Goal: Task Accomplishment & Management: Use online tool/utility

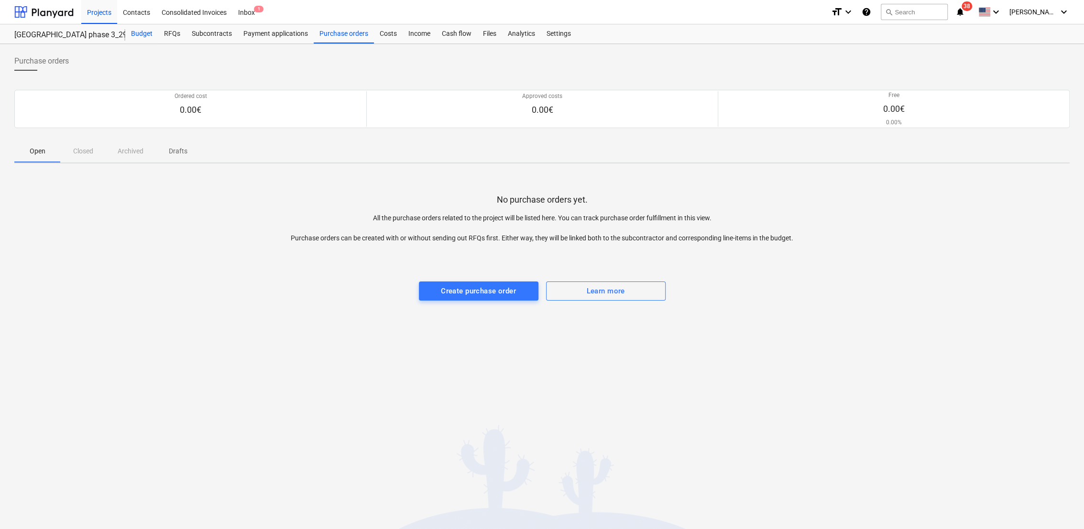
click at [137, 32] on div "Budget" at bounding box center [141, 33] width 33 height 19
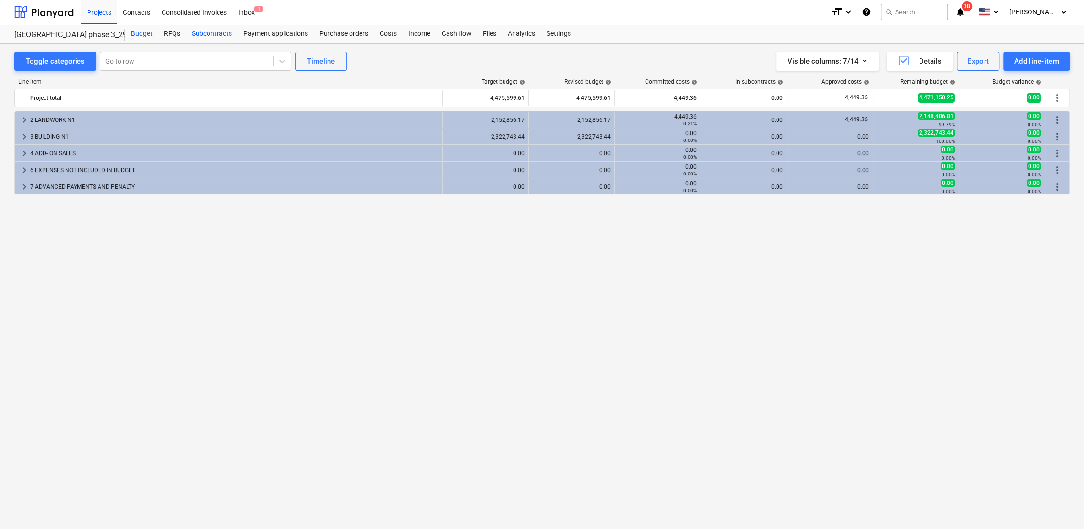
click at [218, 35] on div "Subcontracts" at bounding box center [212, 33] width 52 height 19
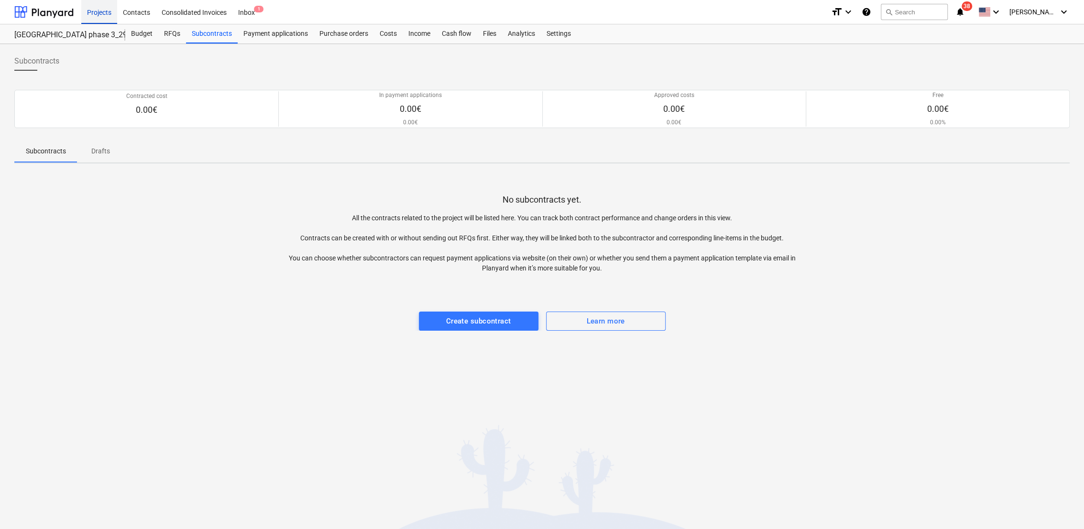
click at [99, 8] on div "Projects" at bounding box center [99, 12] width 36 height 24
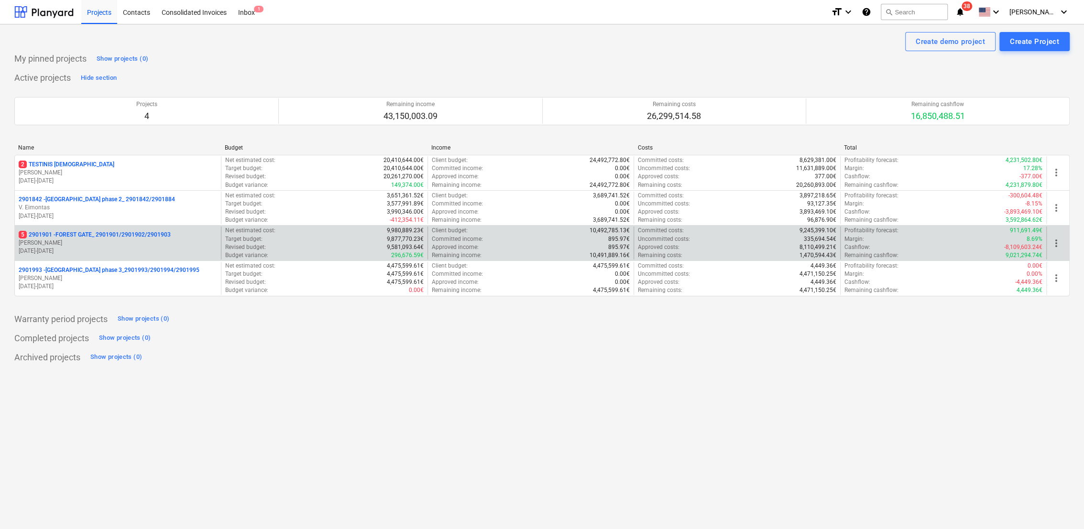
click at [92, 252] on p "[DATE] - [DATE]" at bounding box center [118, 251] width 198 height 8
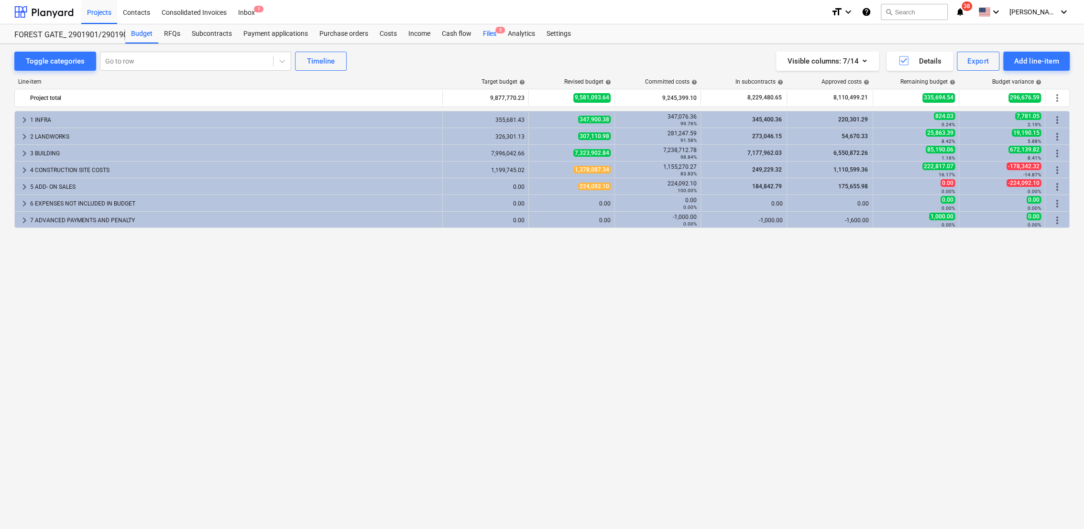
click at [483, 32] on div "Files 5" at bounding box center [489, 33] width 25 height 19
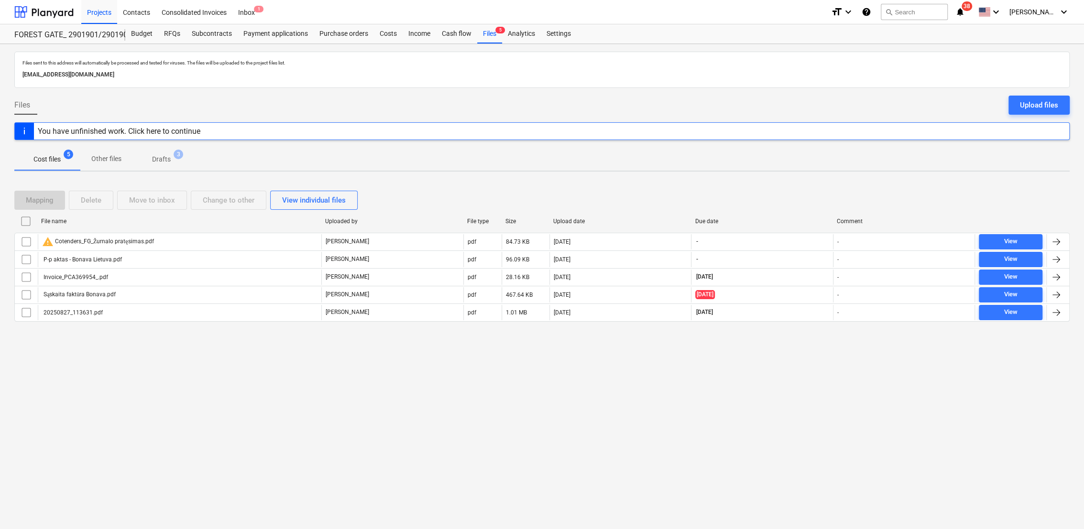
click at [163, 160] on p "Drafts" at bounding box center [161, 159] width 19 height 10
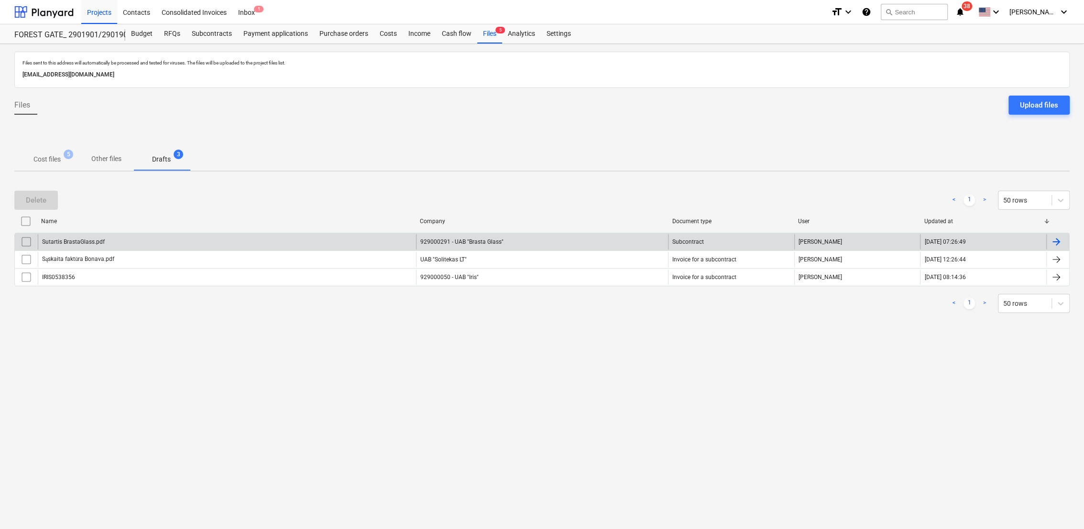
click at [1053, 242] on div at bounding box center [1056, 241] width 11 height 11
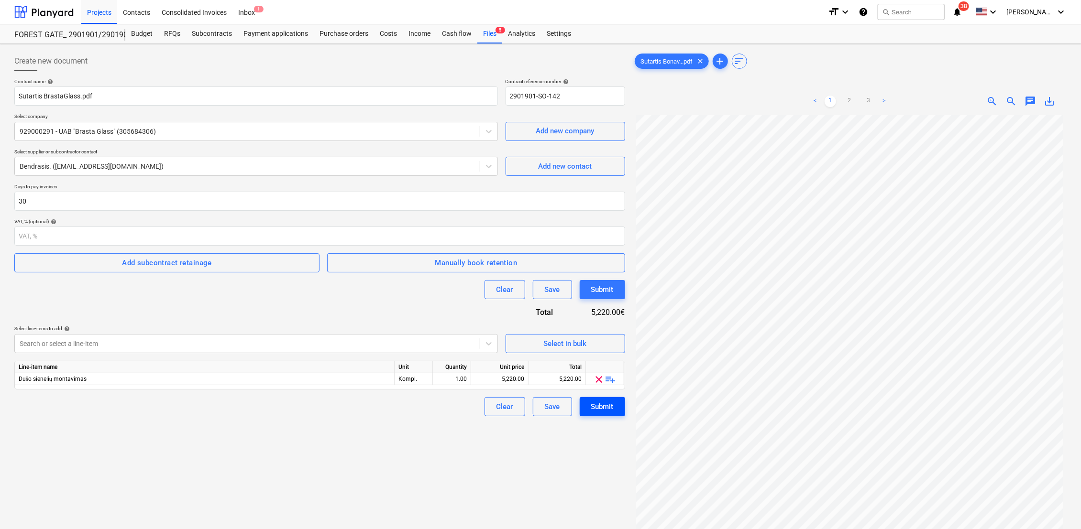
click at [608, 409] on div "Submit" at bounding box center [602, 407] width 22 height 12
drag, startPoint x: 594, startPoint y: 100, endPoint x: 507, endPoint y: 99, distance: 87.0
click at [507, 99] on input "2901901-SO-142" at bounding box center [565, 96] width 120 height 19
type input "1"
click at [604, 406] on div "Submit" at bounding box center [602, 407] width 22 height 12
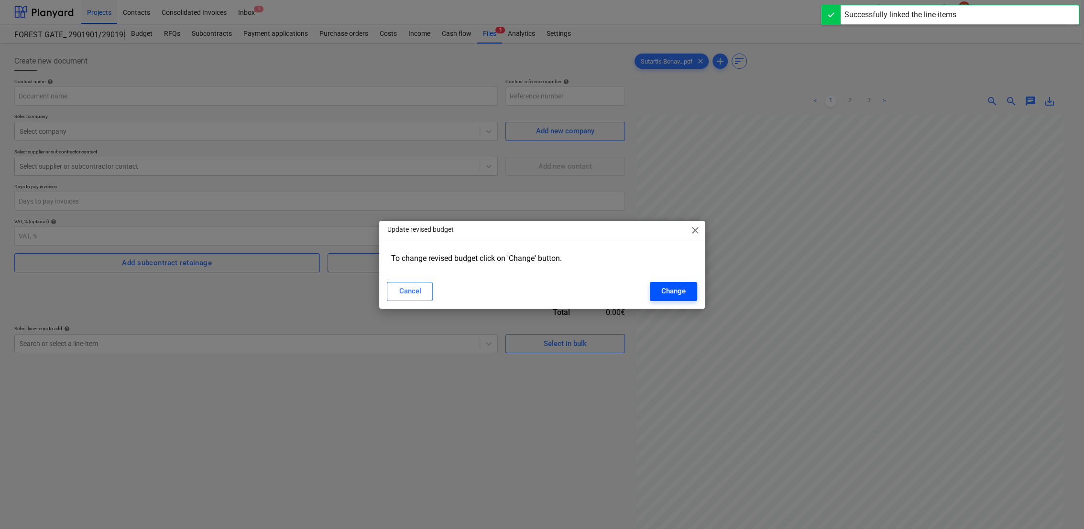
click at [669, 286] on div "Change" at bounding box center [673, 291] width 24 height 12
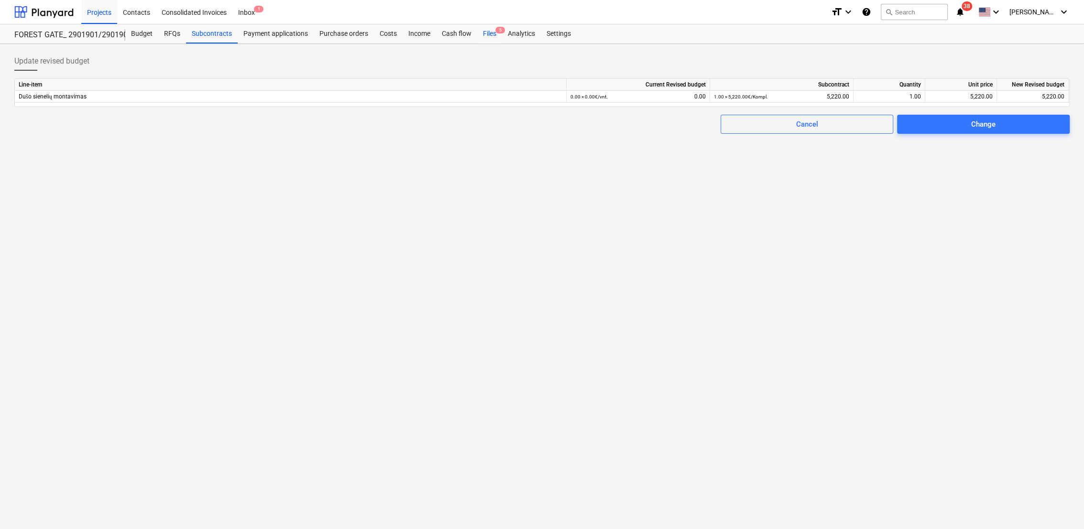
click at [491, 34] on div "Files 5" at bounding box center [489, 33] width 25 height 19
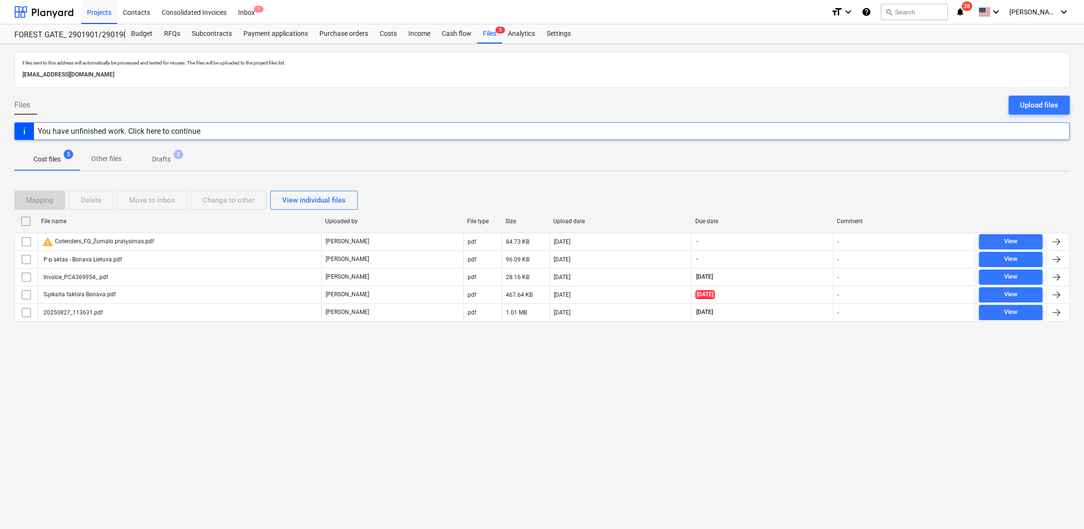
click at [171, 164] on p "Drafts" at bounding box center [161, 159] width 19 height 10
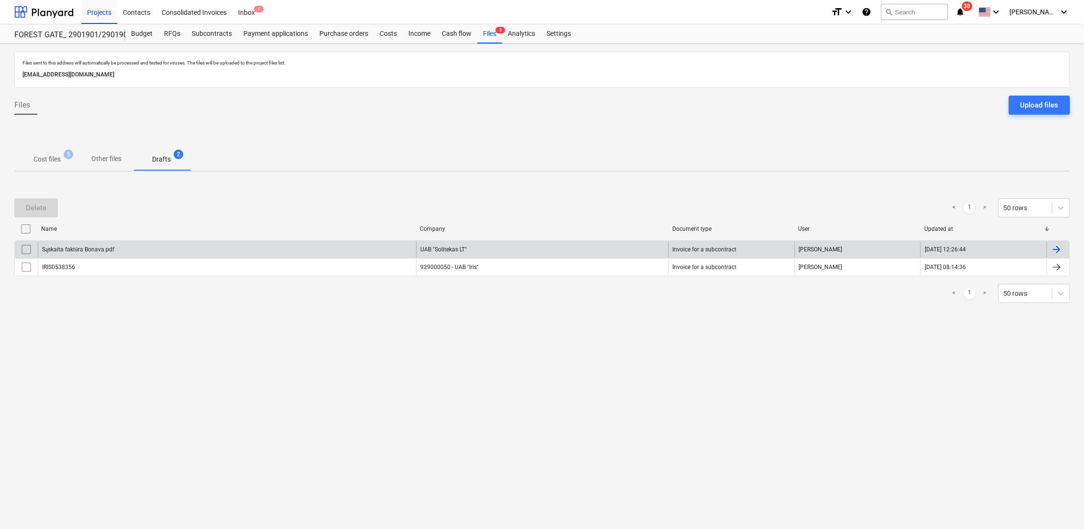
click at [1058, 249] on div at bounding box center [1056, 249] width 11 height 11
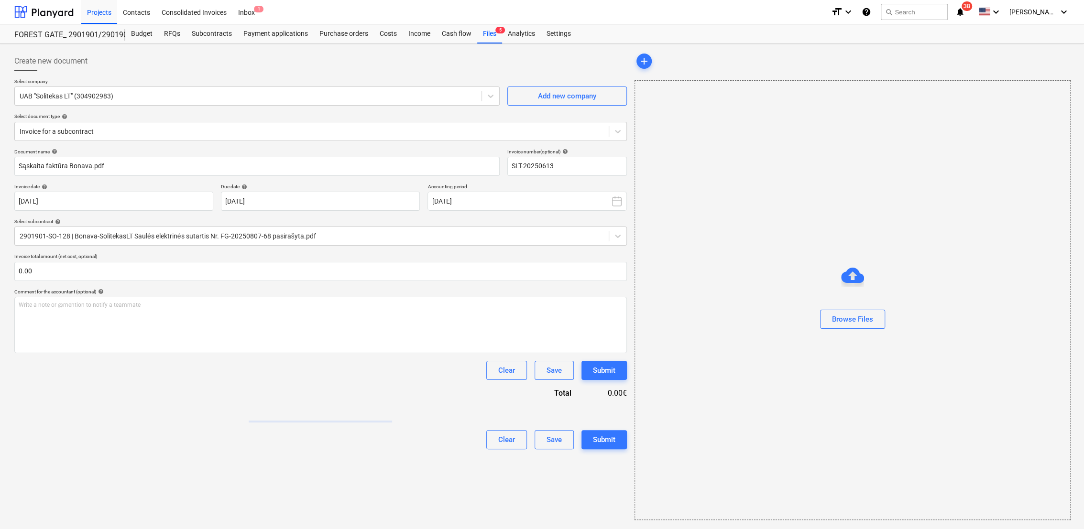
type input "SLT-20250613"
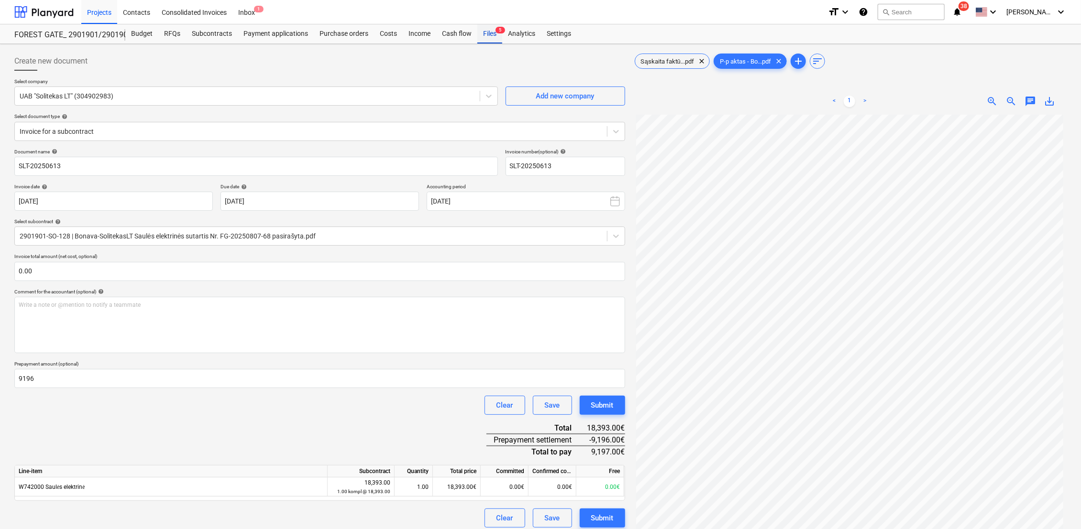
click at [495, 32] on span "5" at bounding box center [500, 30] width 10 height 7
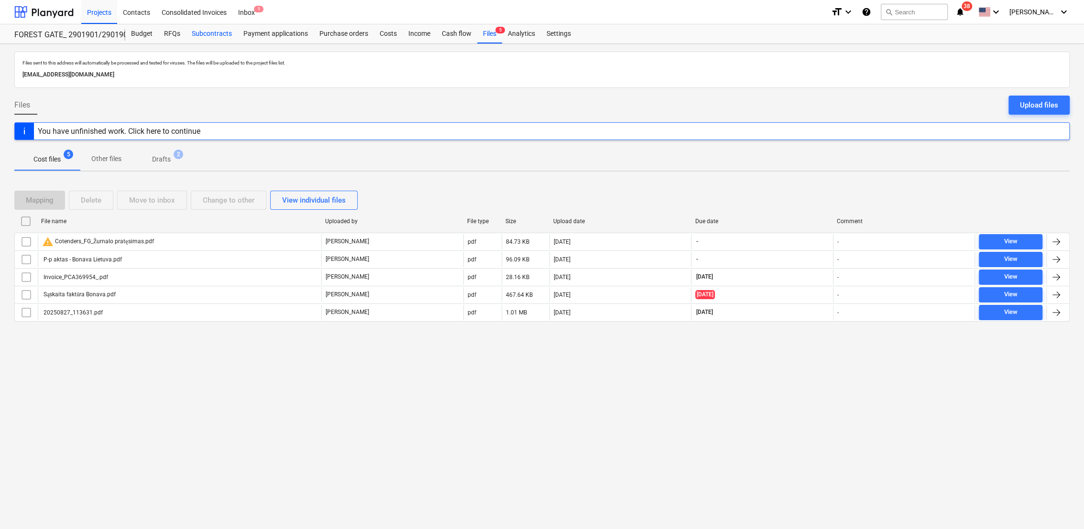
click at [210, 33] on div "Subcontracts" at bounding box center [212, 33] width 52 height 19
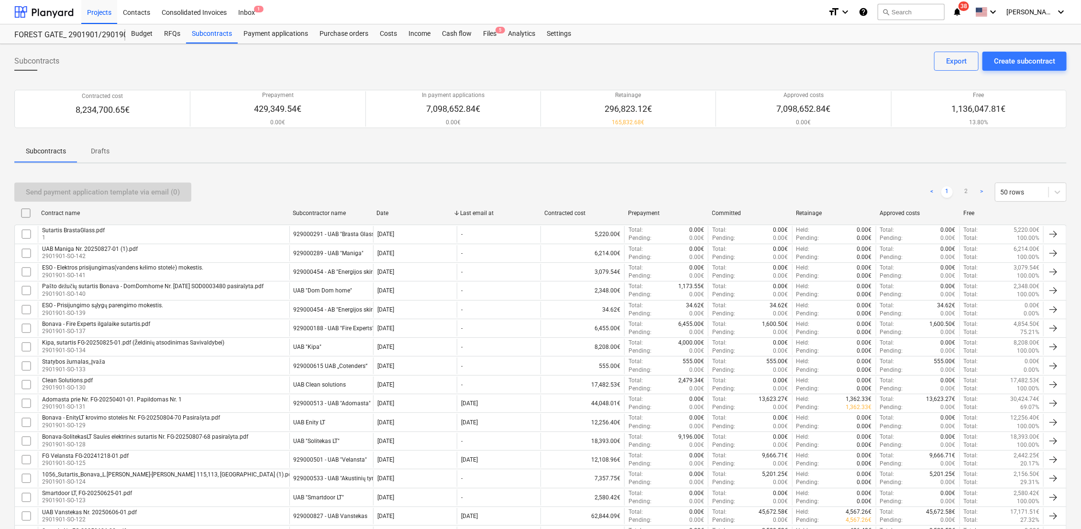
scroll to position [396, 0]
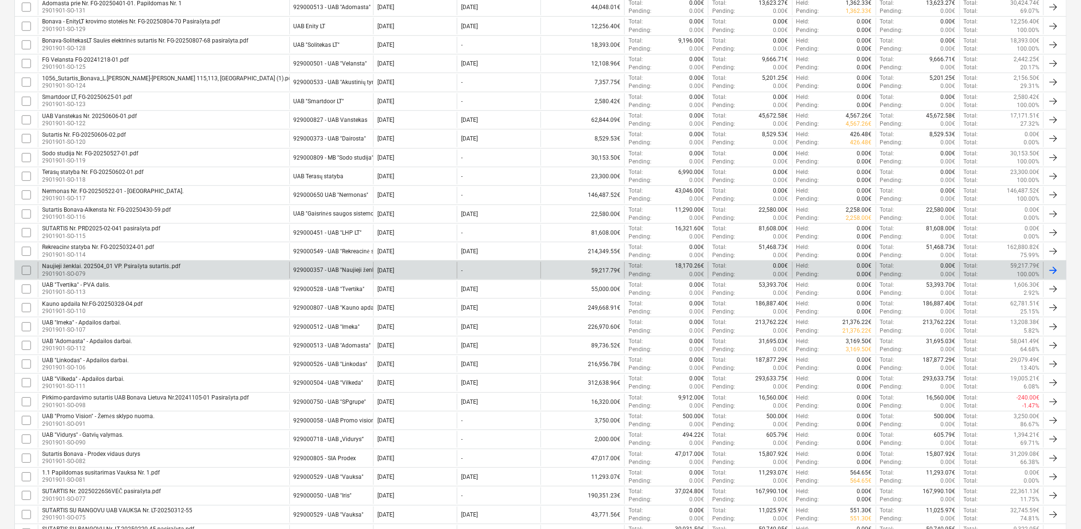
click at [49, 265] on div "Naujieji ženklai. 202504_01 VP. Psirašyta sutartis..pdf" at bounding box center [111, 266] width 138 height 7
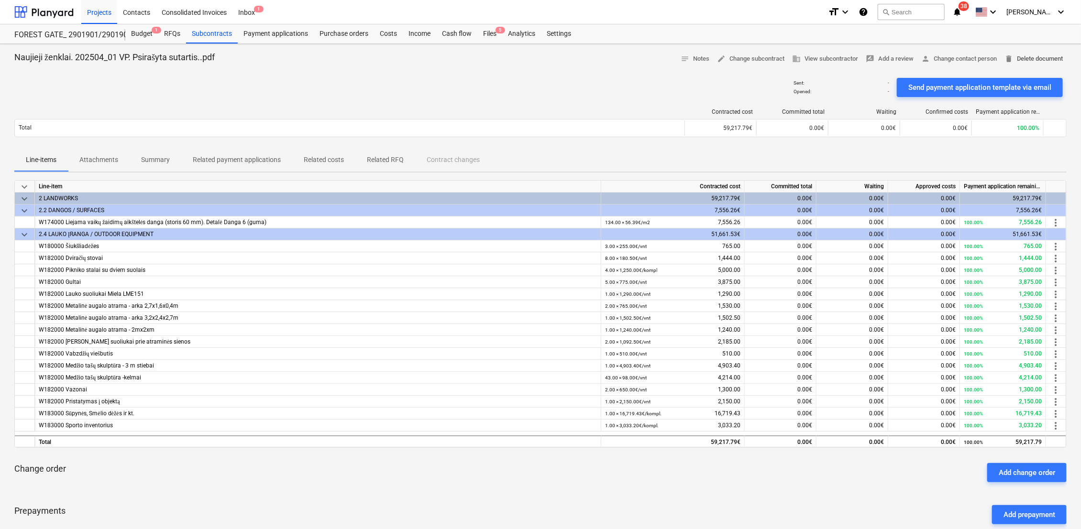
click at [1050, 56] on span "delete Delete document" at bounding box center [1033, 59] width 58 height 11
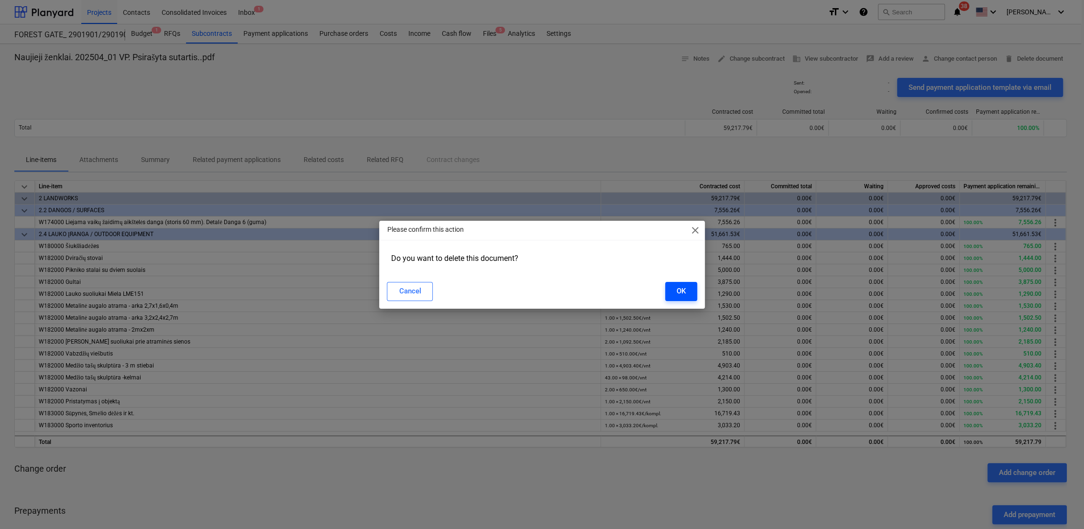
click at [675, 292] on button "OK" at bounding box center [681, 291] width 32 height 19
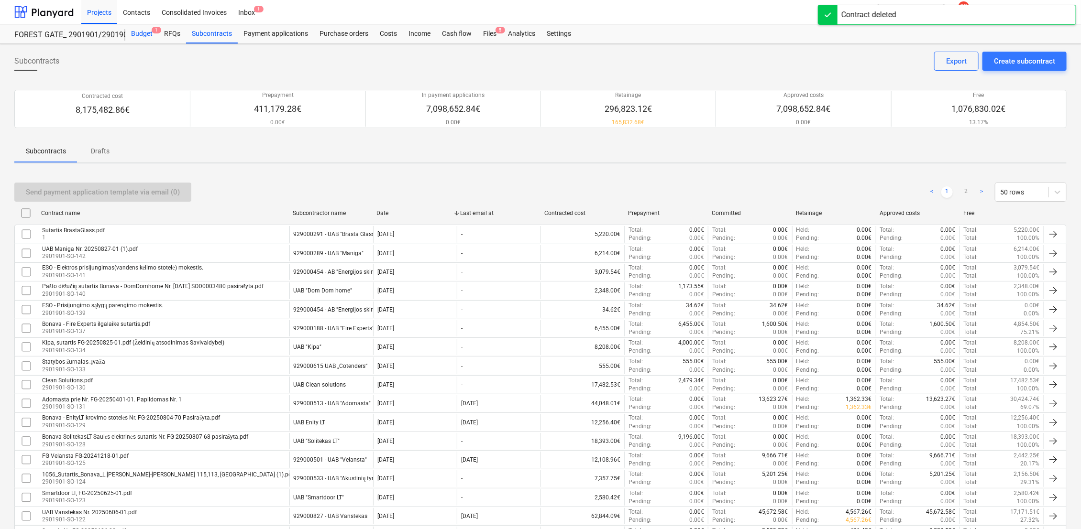
click at [144, 32] on div "Budget 1" at bounding box center [141, 33] width 33 height 19
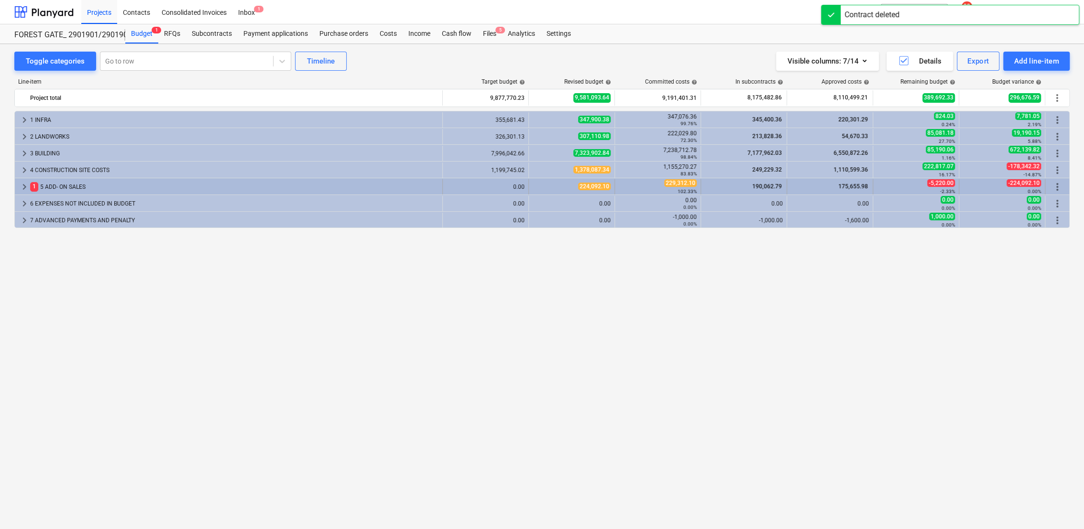
click at [22, 185] on span "keyboard_arrow_right" at bounding box center [24, 186] width 11 height 11
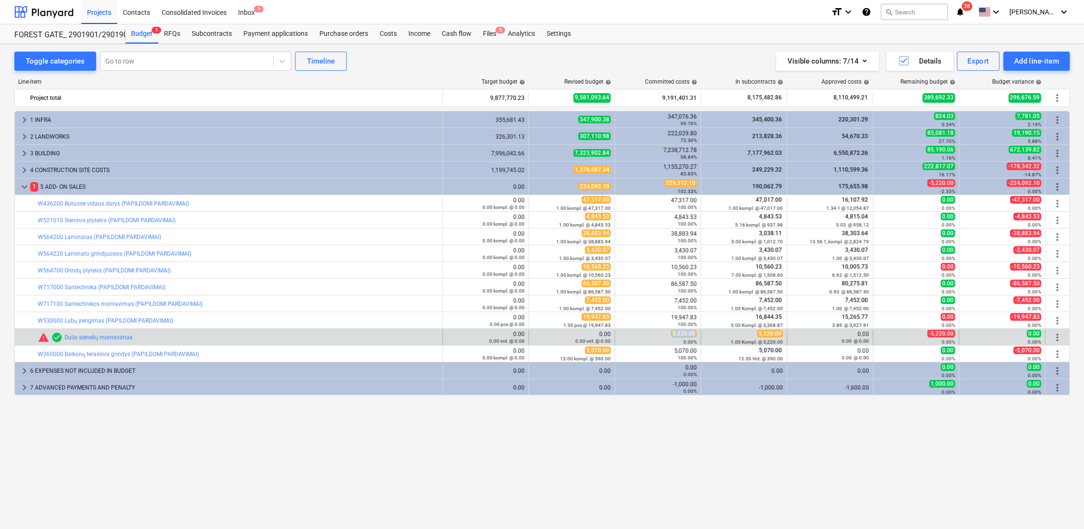
drag, startPoint x: 674, startPoint y: 334, endPoint x: 696, endPoint y: 334, distance: 22.5
click at [696, 334] on div "5,220.00 0.00%" at bounding box center [658, 337] width 78 height 15
copy span "5,220.00"
click at [535, 337] on span "edit" at bounding box center [539, 338] width 8 height 8
type textarea "x"
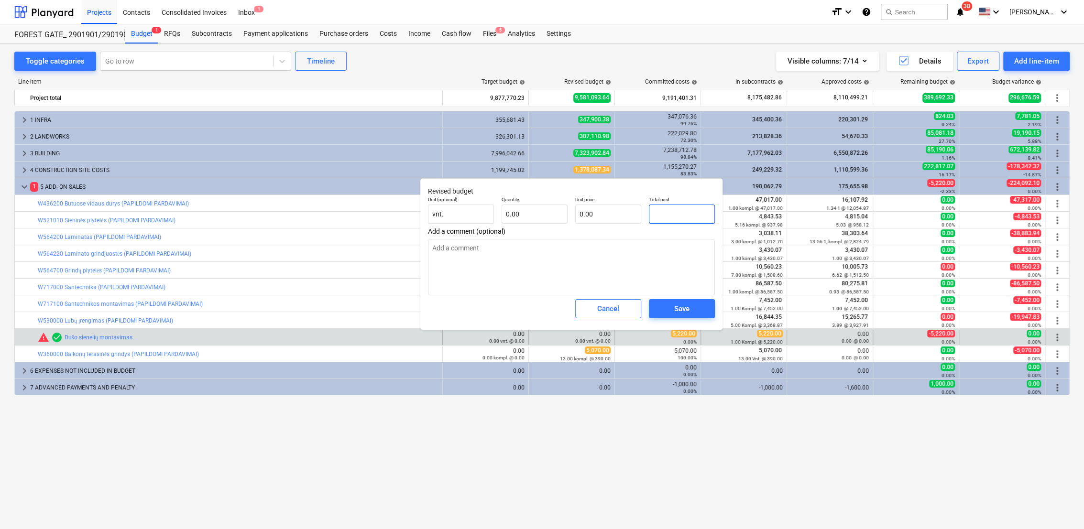
click at [679, 211] on input "text" at bounding box center [682, 214] width 66 height 19
paste input "5,220.00"
type textarea "x"
type input "5,220.00"
click at [693, 308] on span "Save" at bounding box center [681, 309] width 43 height 12
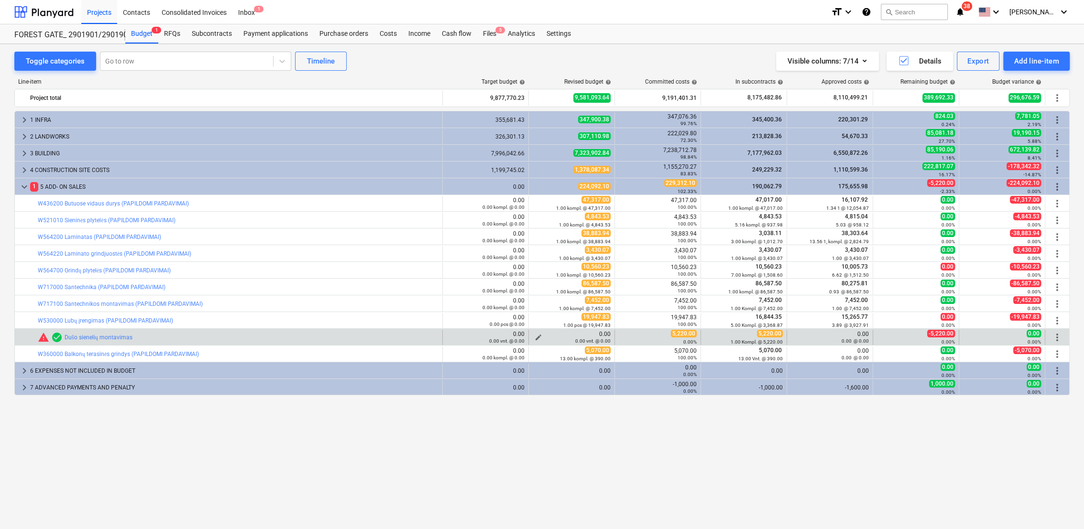
click at [536, 336] on span "edit" at bounding box center [539, 338] width 8 height 8
type textarea "x"
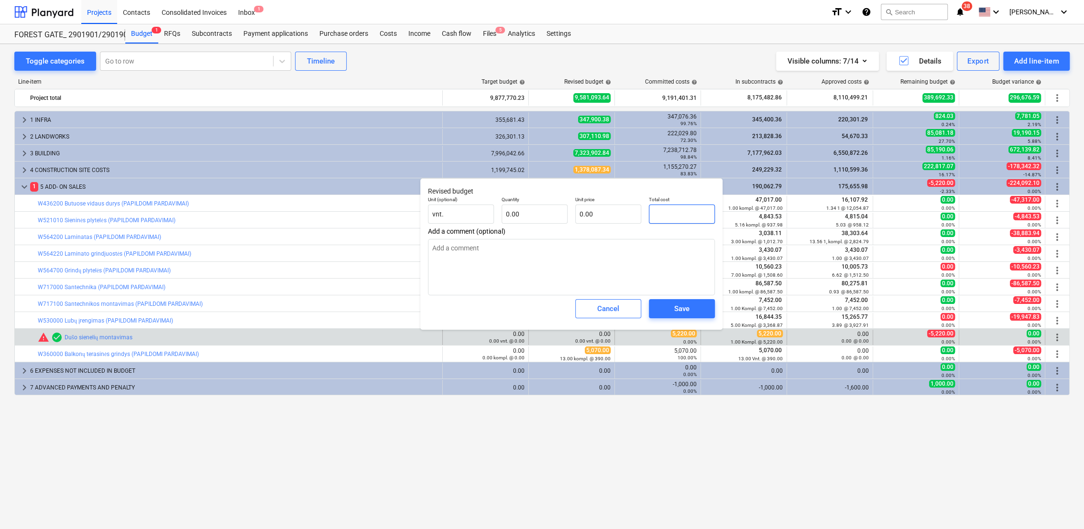
click at [661, 219] on input "text" at bounding box center [682, 214] width 66 height 19
type textarea "x"
type input "0.00"
click at [549, 212] on input "text" at bounding box center [535, 214] width 66 height 19
type textarea "x"
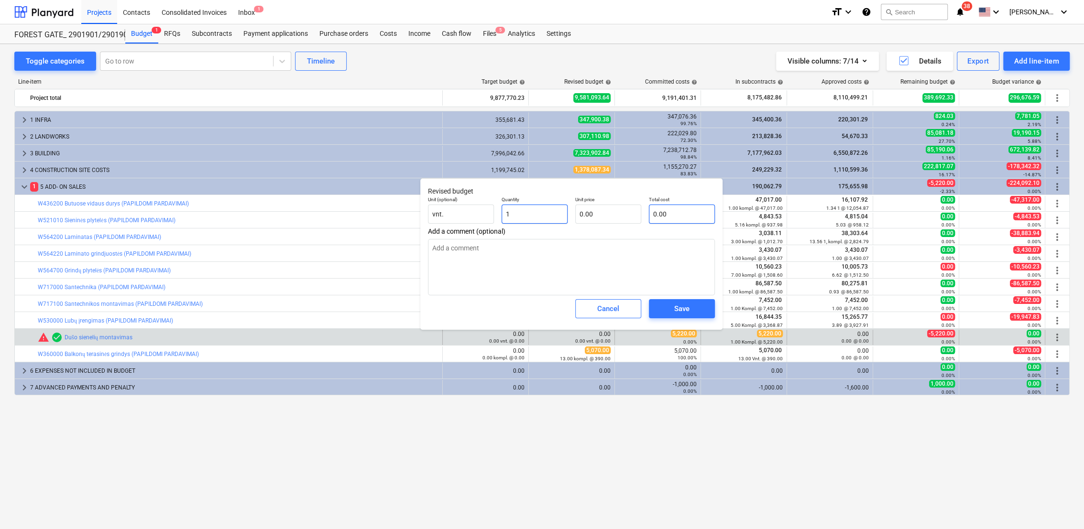
type input "1"
type textarea "x"
type input "1.00"
click at [675, 210] on input "text" at bounding box center [682, 214] width 66 height 19
paste input "5,220.00"
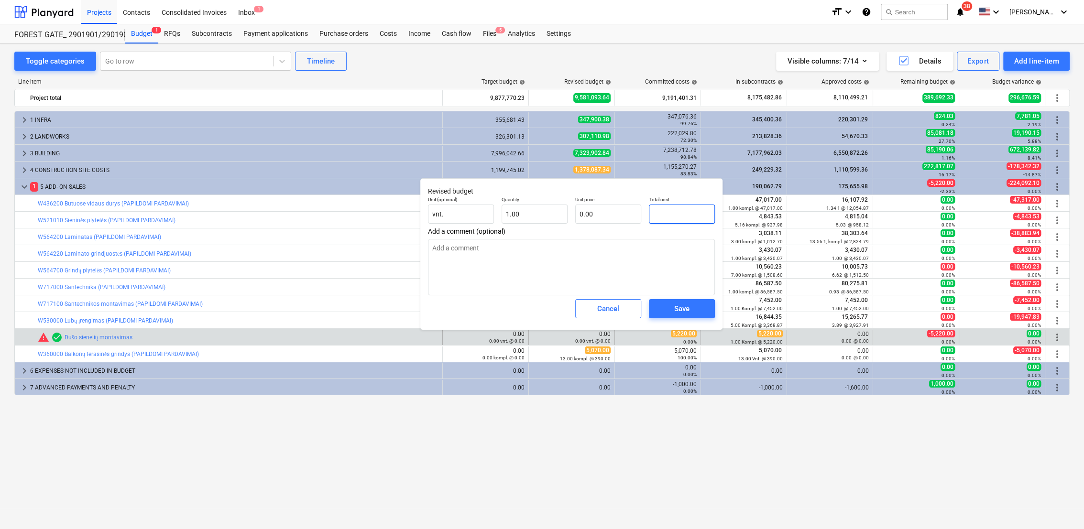
type textarea "x"
type input "5,220.00"
click at [690, 303] on span "Save" at bounding box center [681, 309] width 43 height 12
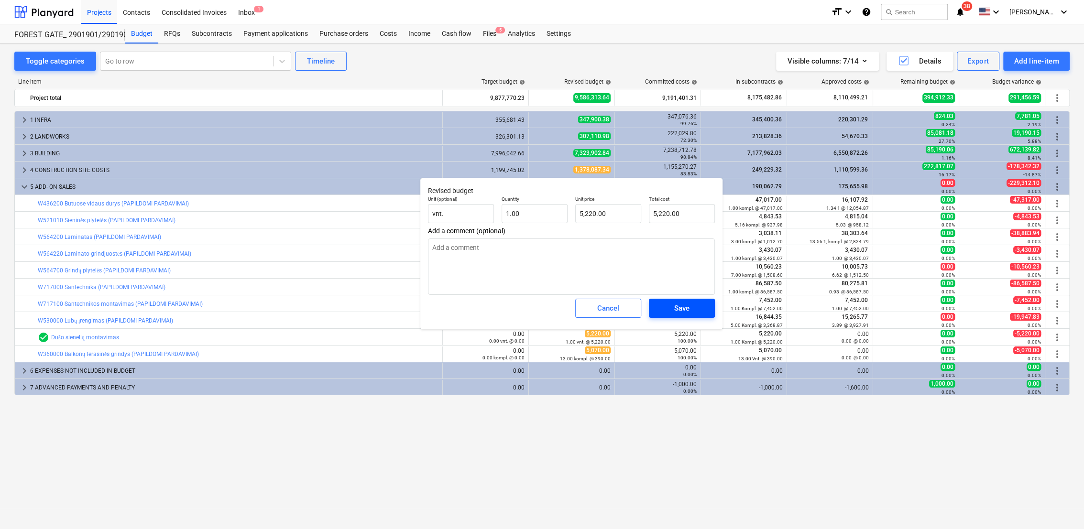
type textarea "x"
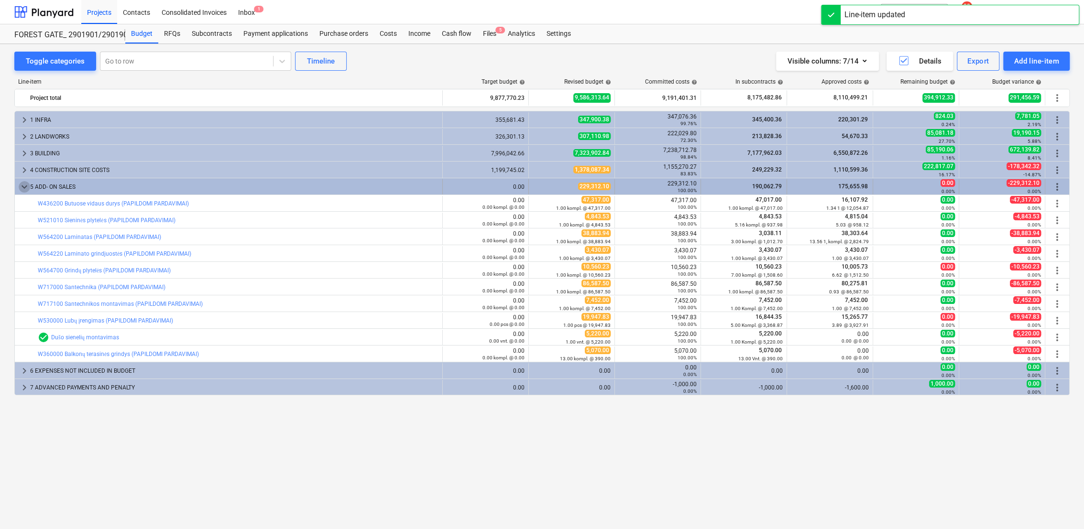
click at [20, 191] on span "keyboard_arrow_down" at bounding box center [24, 186] width 11 height 11
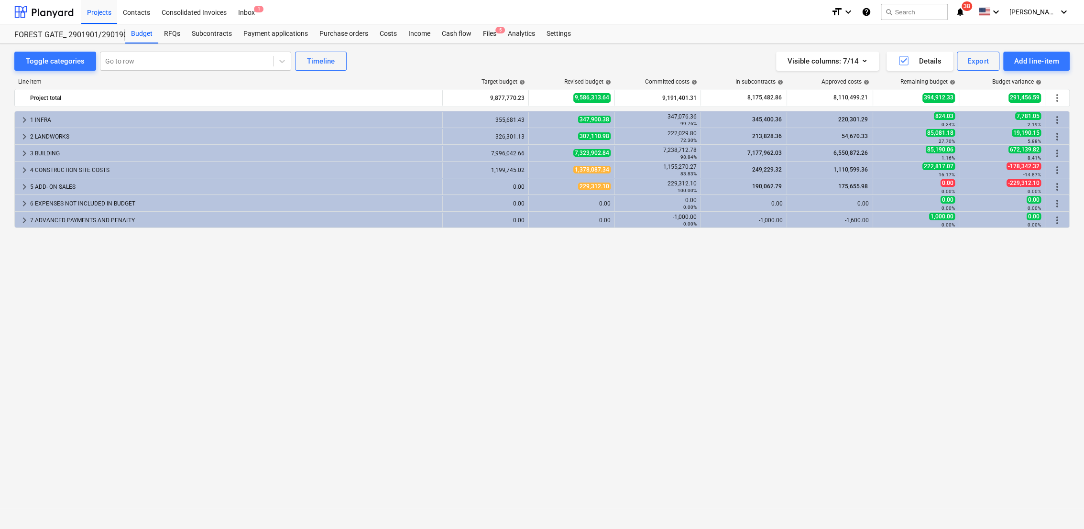
drag, startPoint x: 290, startPoint y: 41, endPoint x: 428, endPoint y: 265, distance: 263.9
click at [428, 279] on div "keyboard_arrow_right 1 INFRA 355,681.43 347,900.38 347,076.36 99.76% 345,400.36…" at bounding box center [541, 300] width 1055 height 379
drag, startPoint x: 428, startPoint y: 269, endPoint x: 424, endPoint y: 514, distance: 244.9
click at [428, 269] on div "keyboard_arrow_right 1 INFRA 355,681.43 347,900.38 347,076.36 99.76% 345,400.36…" at bounding box center [541, 300] width 1055 height 379
click at [485, 34] on div "Files 5" at bounding box center [489, 33] width 25 height 19
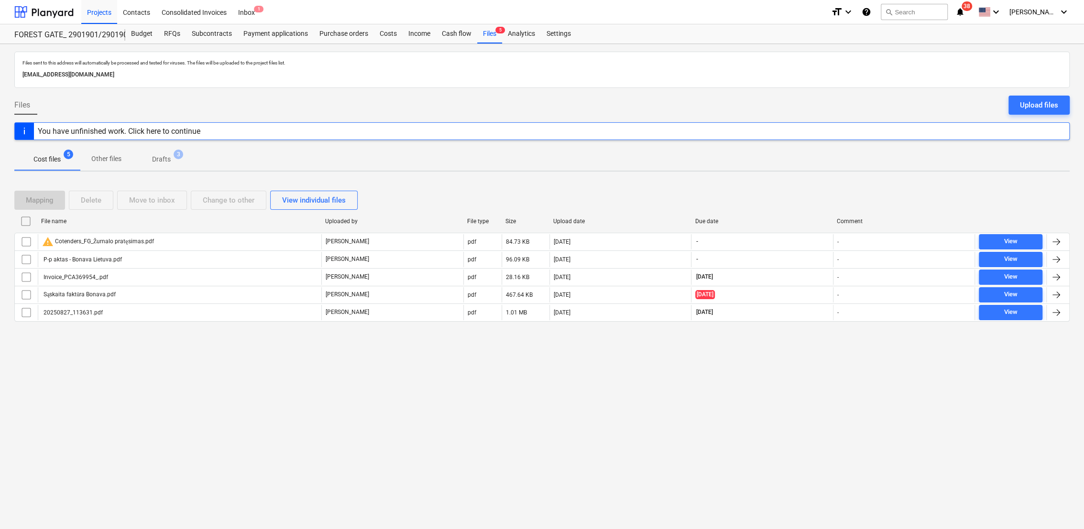
click at [169, 157] on p "Drafts" at bounding box center [161, 159] width 19 height 10
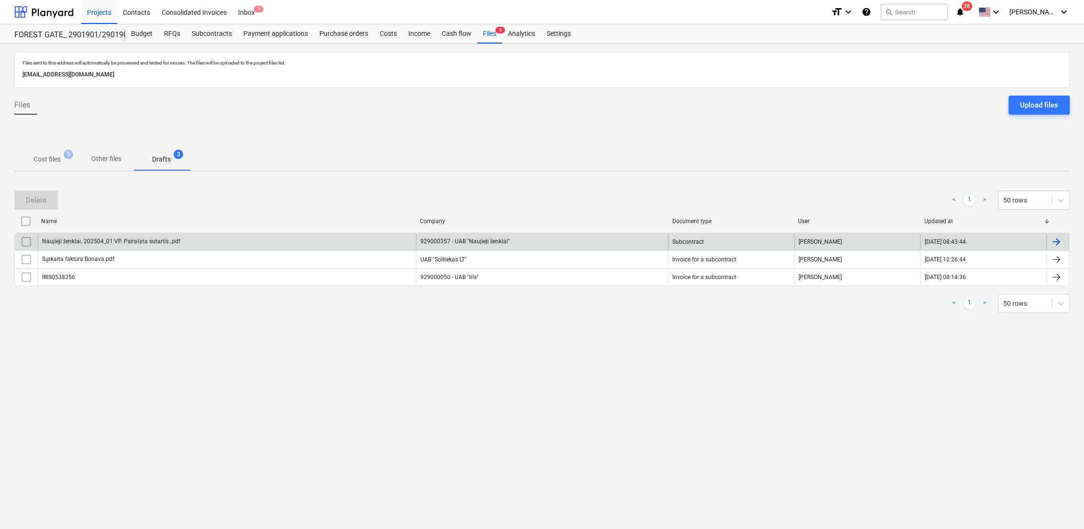
click at [1058, 241] on div at bounding box center [1056, 241] width 11 height 11
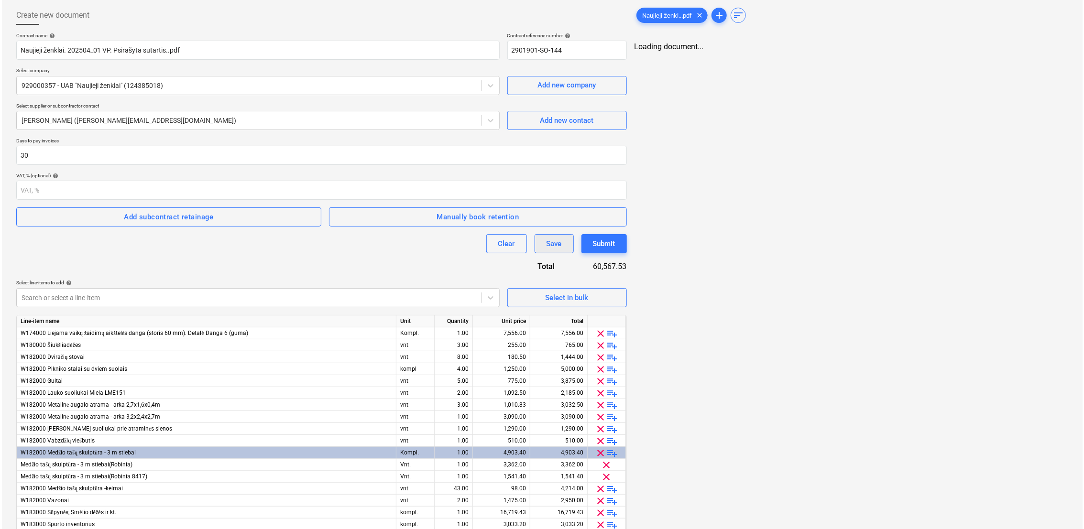
scroll to position [86, 0]
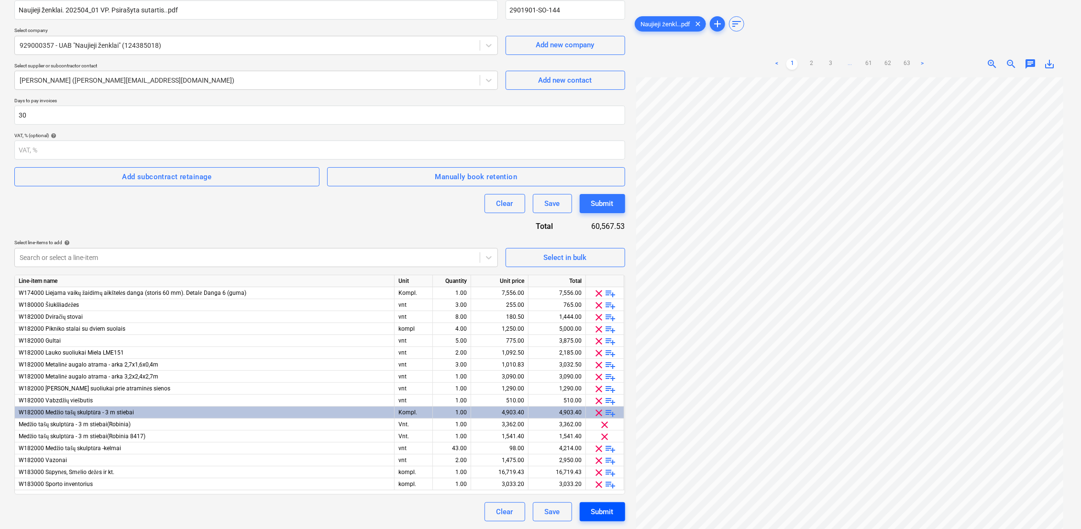
click at [605, 514] on div "Submit" at bounding box center [602, 512] width 22 height 12
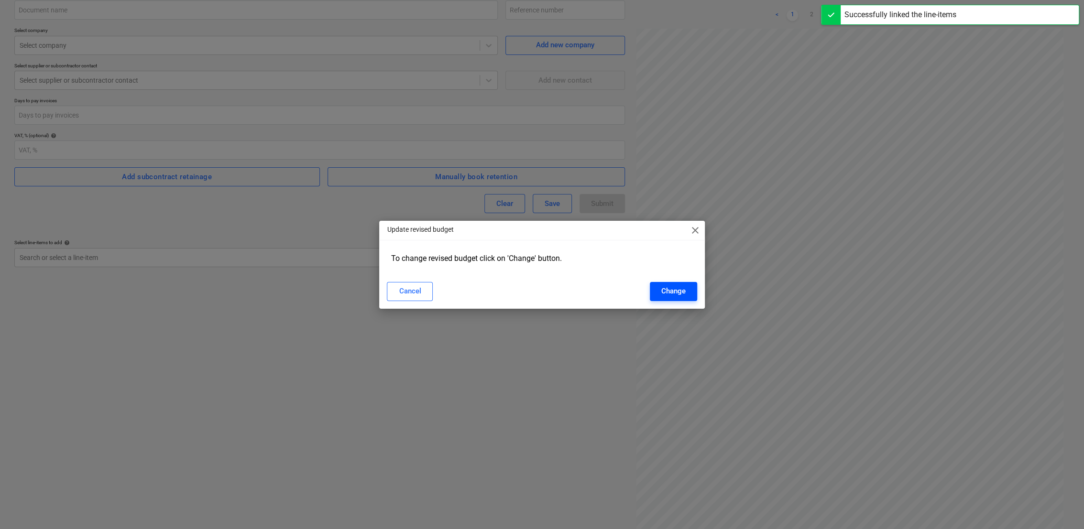
click at [670, 292] on div "Change" at bounding box center [673, 291] width 24 height 12
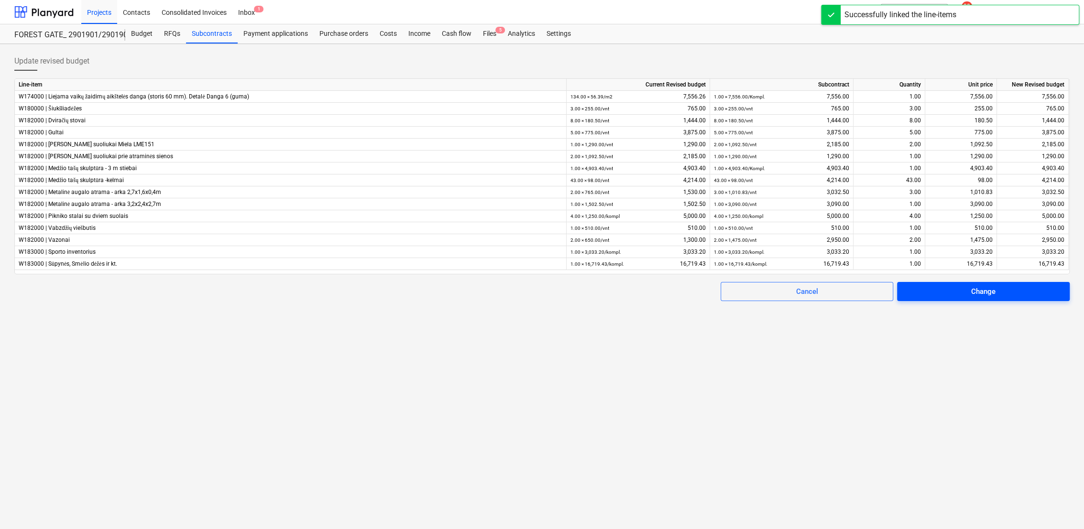
click at [945, 292] on span "Change" at bounding box center [984, 292] width 150 height 12
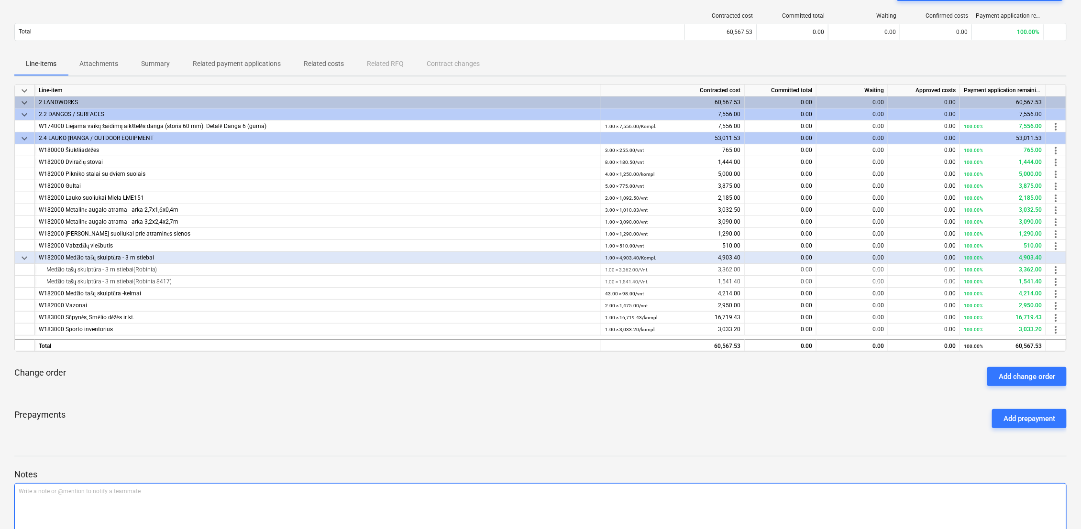
scroll to position [144, 0]
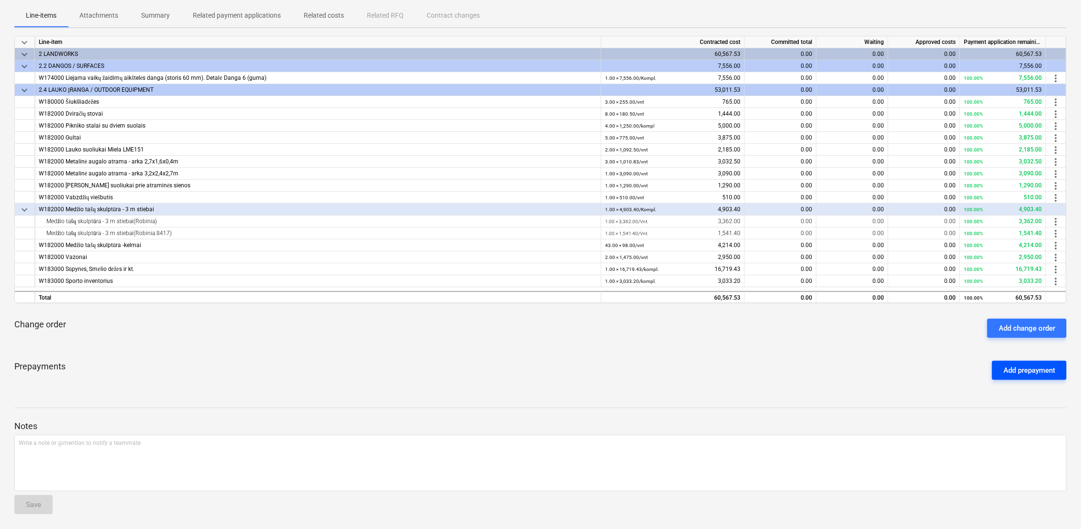
click at [1027, 374] on div "Add prepayment" at bounding box center [1029, 370] width 52 height 12
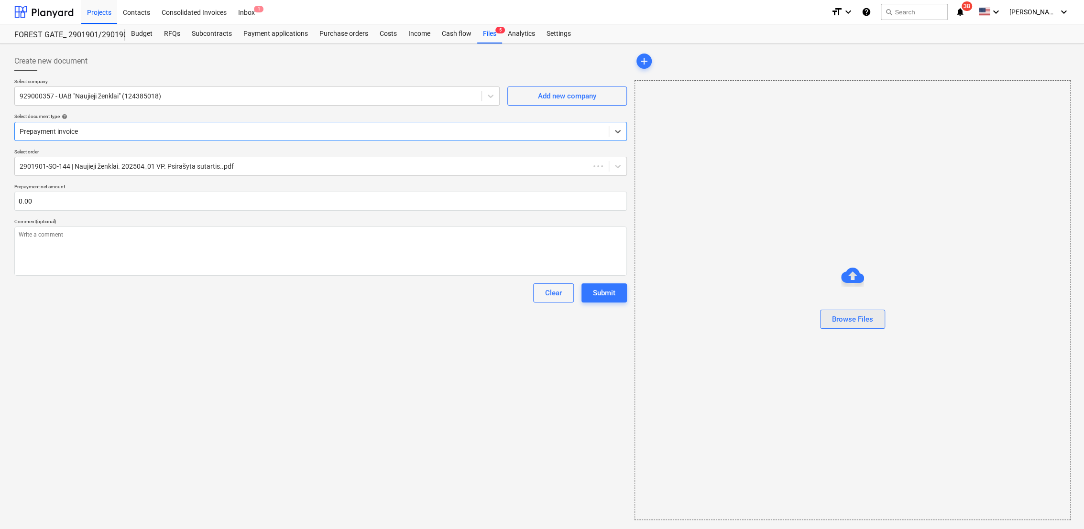
click at [849, 323] on div "Browse Files" at bounding box center [852, 319] width 41 height 12
type textarea "x"
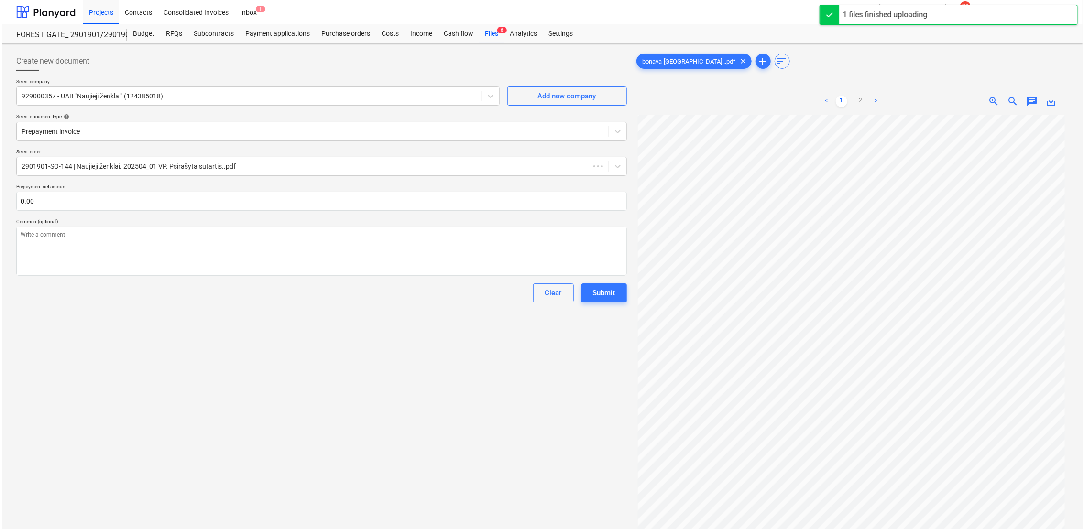
scroll to position [103, 0]
click at [93, 203] on input "text" at bounding box center [319, 201] width 611 height 19
type textarea "x"
type input "1"
type textarea "x"
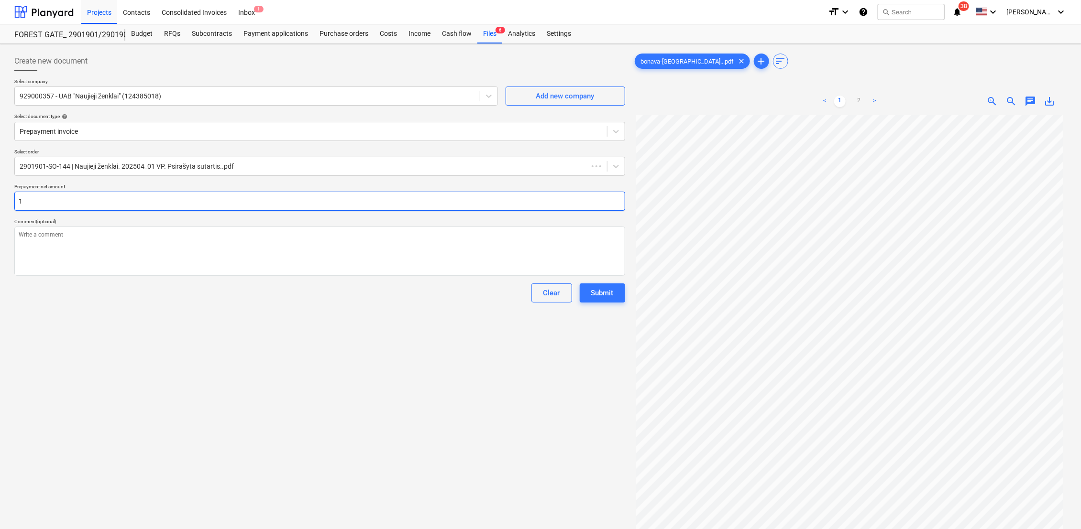
type input "18"
type textarea "x"
type input "181"
type textarea "x"
type input "1817"
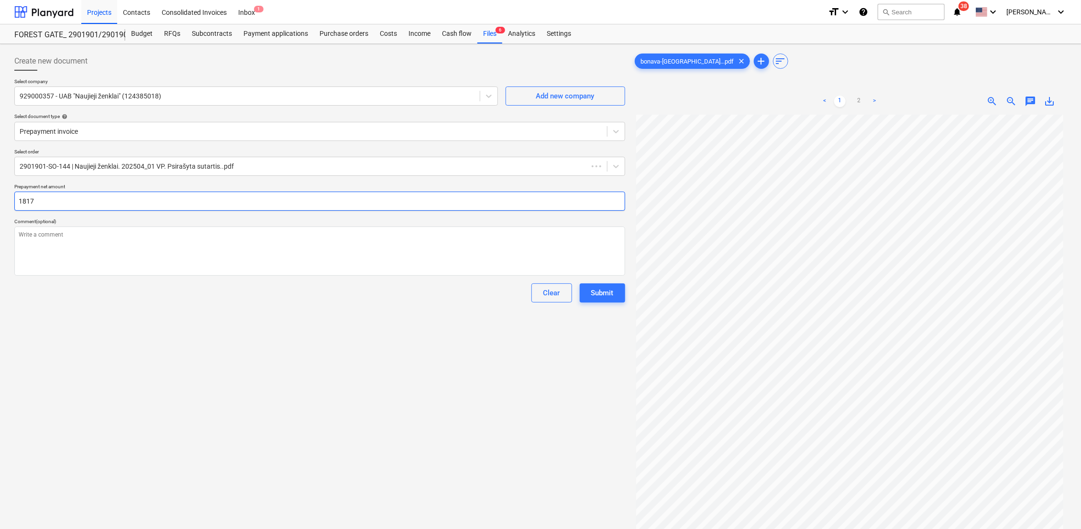
type textarea "x"
type input "18170"
type textarea "x"
type input "18170."
type textarea "x"
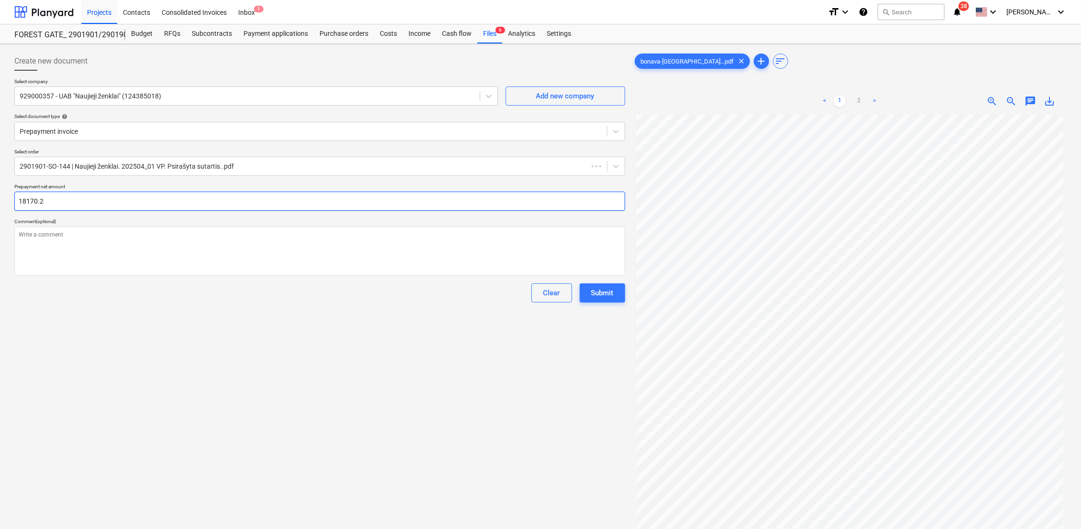
type input "18170.26"
type textarea "x"
type input "18170.26"
type textarea "x"
type input "18,170.26"
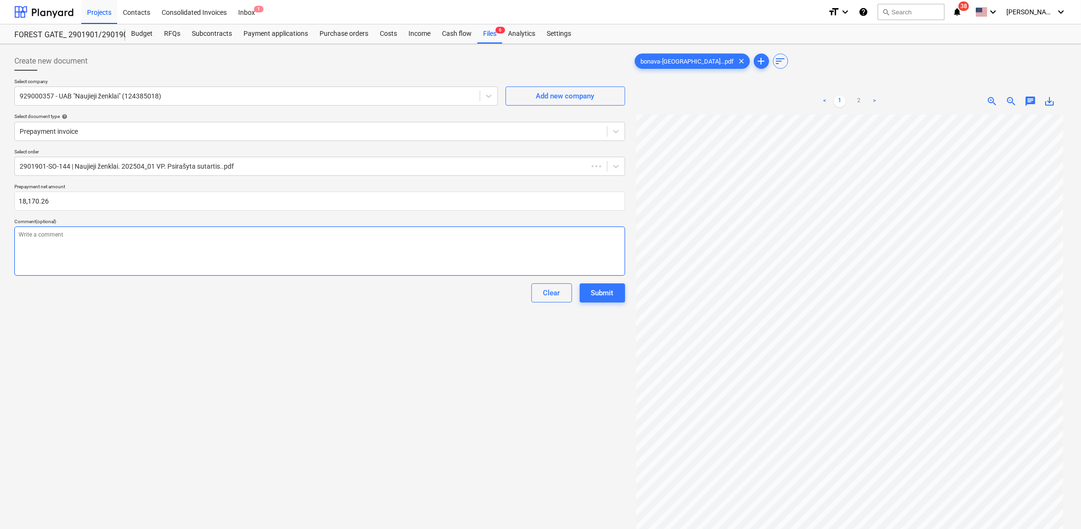
click at [172, 240] on textarea at bounding box center [319, 251] width 611 height 49
type textarea "x"
type textarea "S"
type textarea "x"
type textarea "Są"
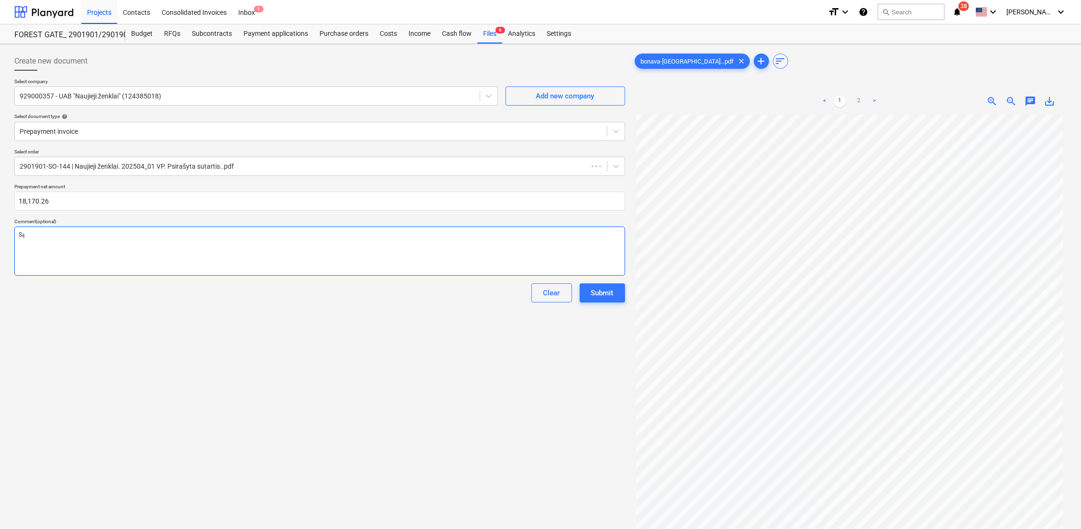
type textarea "x"
type textarea "Sąs"
type textarea "x"
type textarea "Sąsk"
type textarea "x"
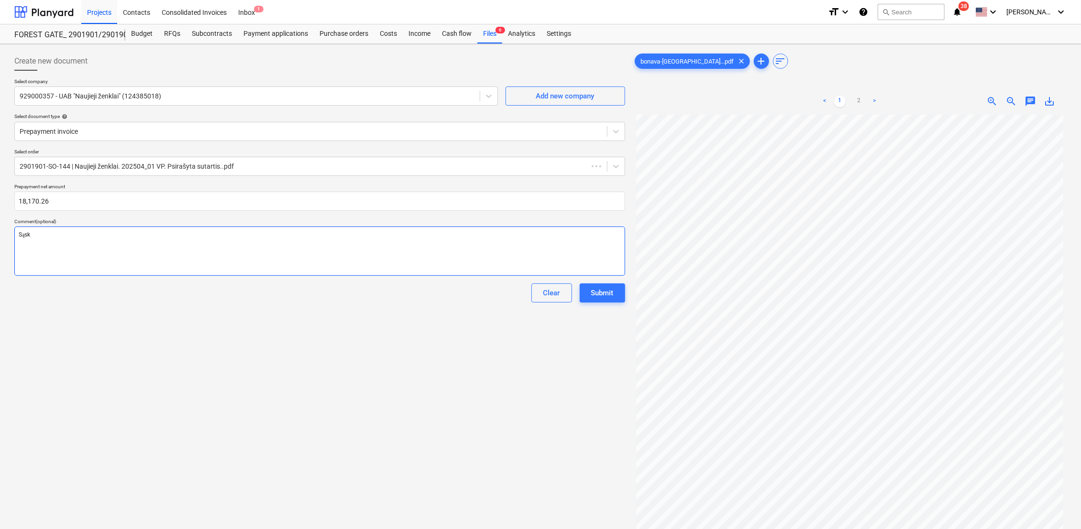
type textarea "Sąska"
type textarea "x"
type textarea "Sąskai"
type textarea "x"
type textarea "Sąskait"
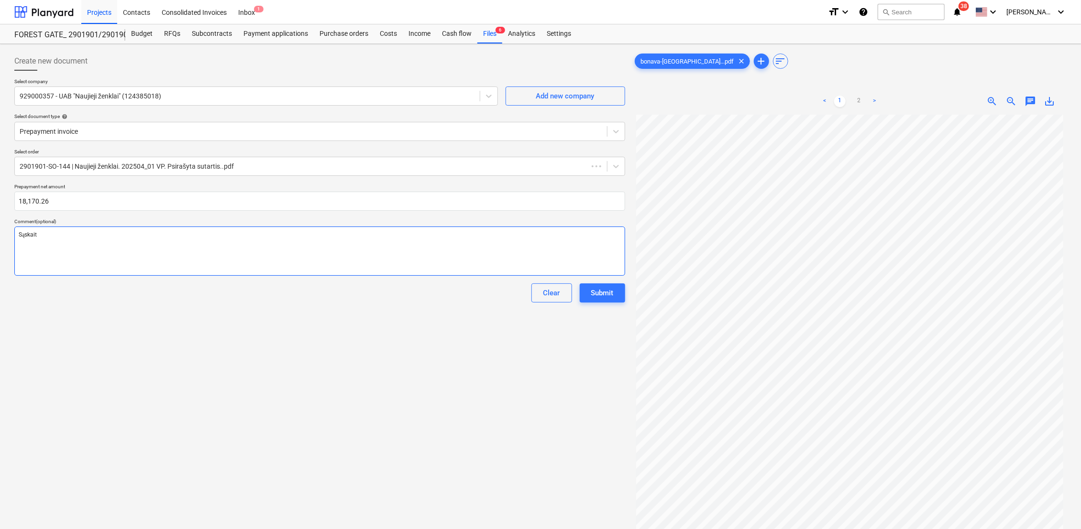
type textarea "x"
type textarea "Sąskaita"
type textarea "x"
type textarea "Sąskaita"
type textarea "x"
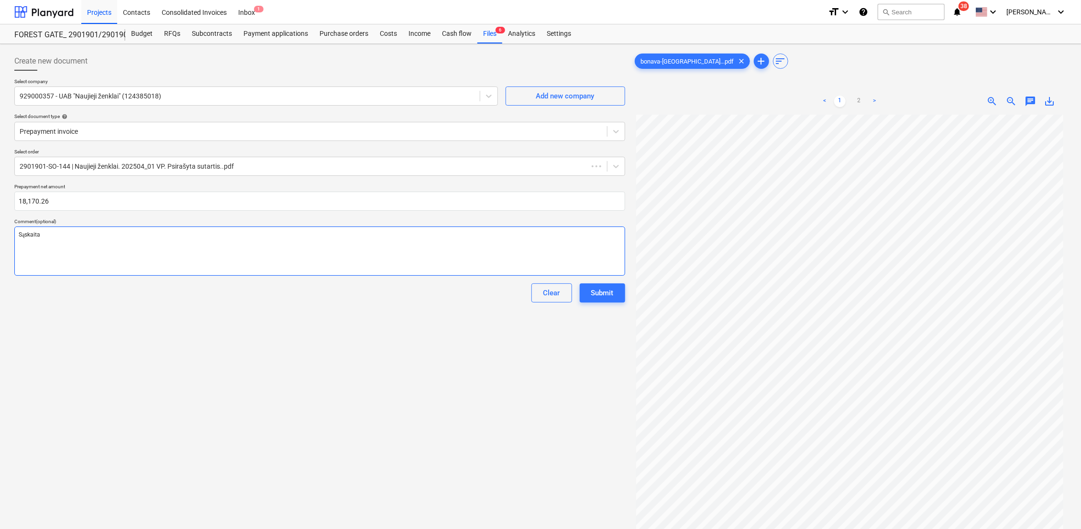
type textarea "Sąskaita j"
type textarea "x"
type textarea "Sąskaita ja"
type textarea "x"
type textarea "Sąskaita jau"
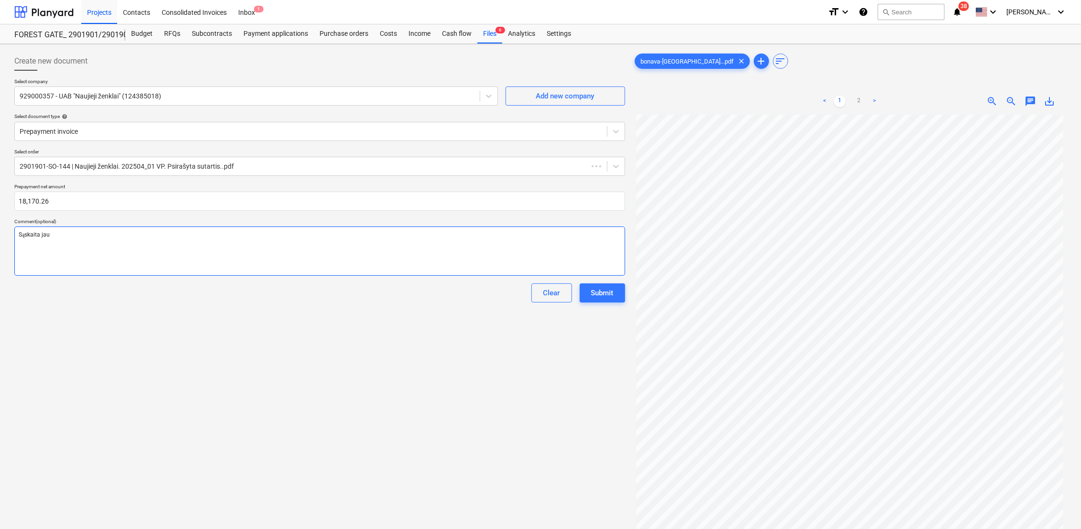
type textarea "x"
type textarea "Sąskaita jau"
type textarea "x"
type textarea "Sąskaita jau a"
type textarea "x"
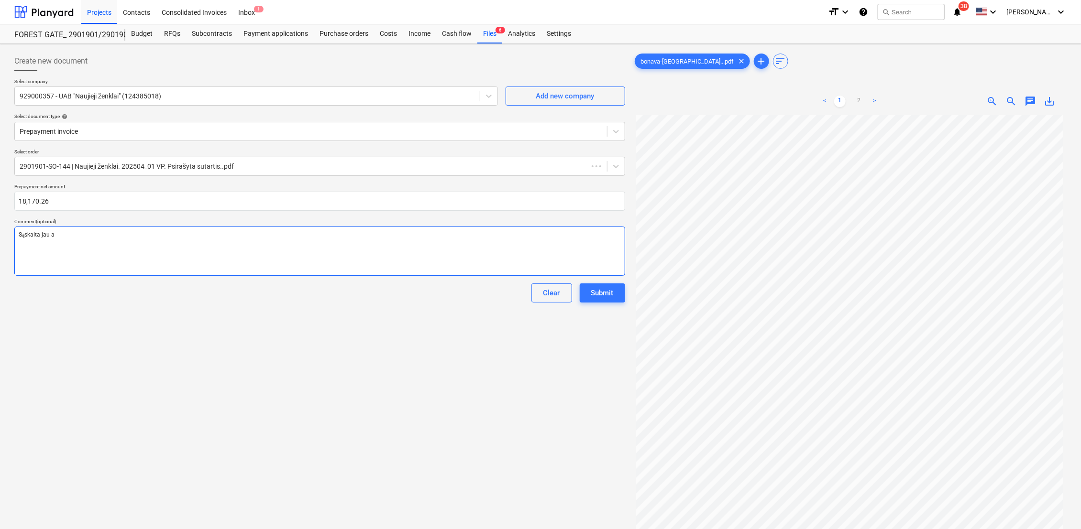
type textarea "Sąskaita jau ap"
type textarea "x"
type textarea "Sąskaita jau apm"
type textarea "x"
type textarea "Sąskaita jau apmo"
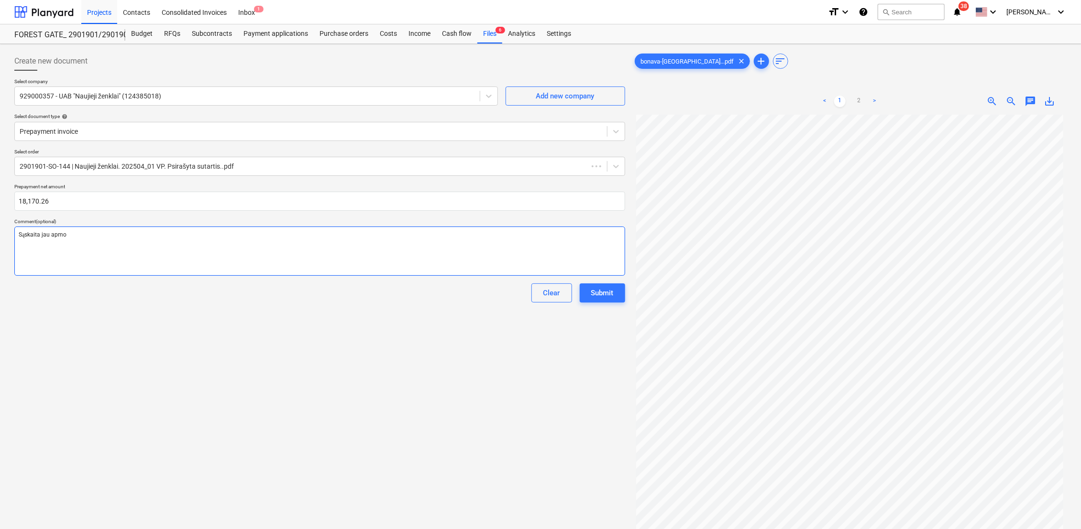
type textarea "x"
type textarea "Sąskaita jau apmok"
type textarea "x"
type textarea "Sąskaita jau apmokė"
type textarea "x"
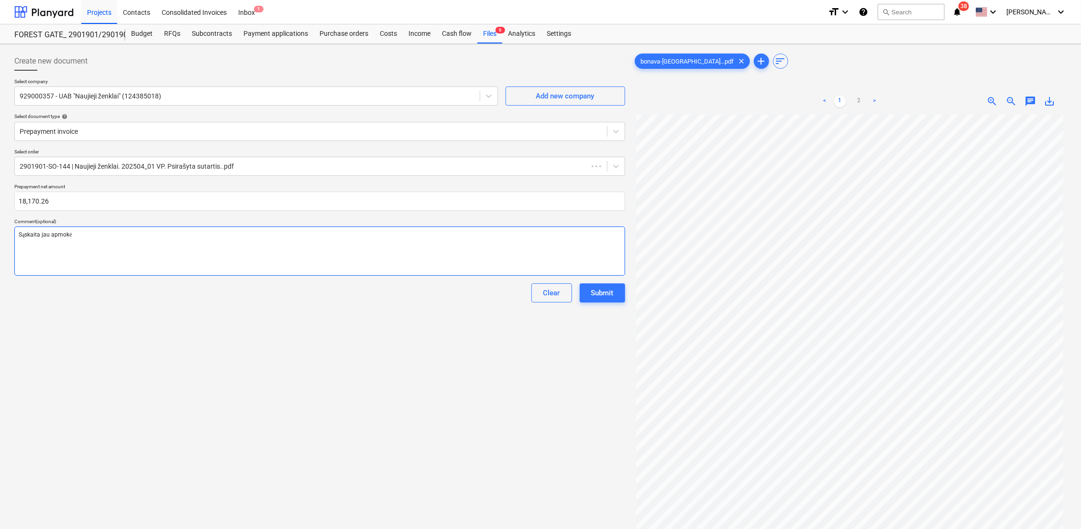
type textarea "Sąskaita jau apmokėt"
type textarea "x"
type textarea "Sąskaita jau apmokėtA"
type textarea "x"
type textarea "Sąskaita jau apmokėt"
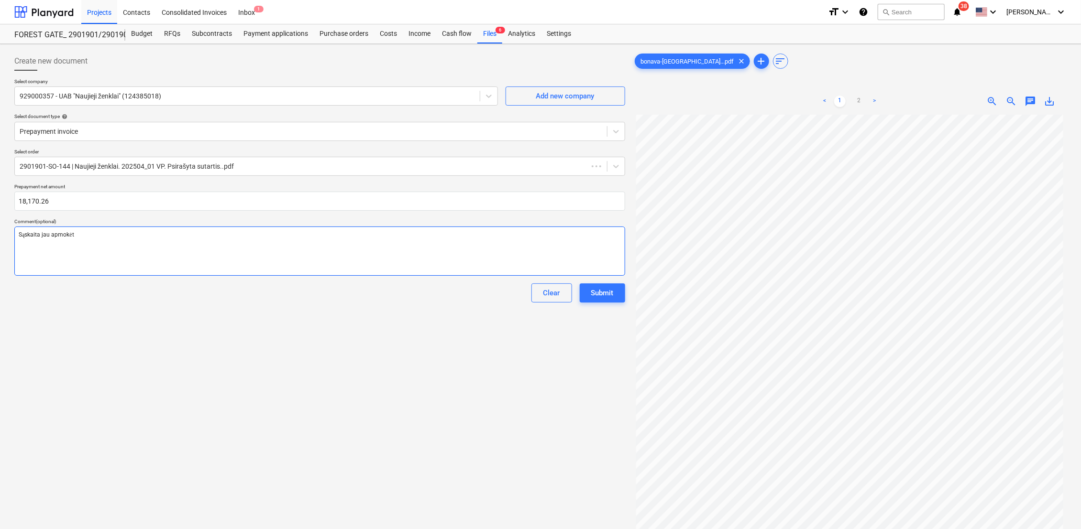
type textarea "x"
type textarea "Sąskaita jau apmokėta"
click at [600, 299] on button "Submit" at bounding box center [602, 293] width 45 height 19
type textarea "x"
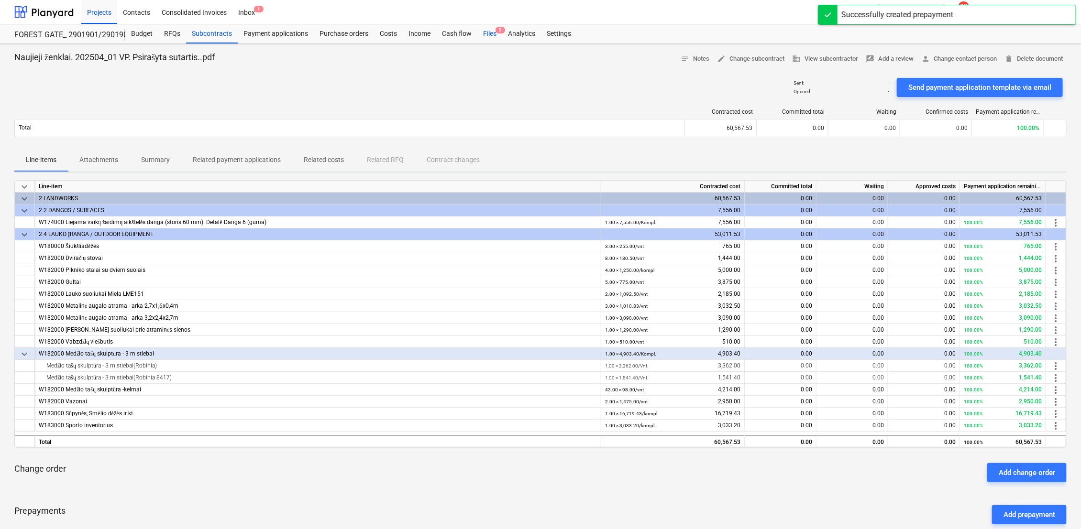
click at [492, 30] on div "Files 5" at bounding box center [489, 33] width 25 height 19
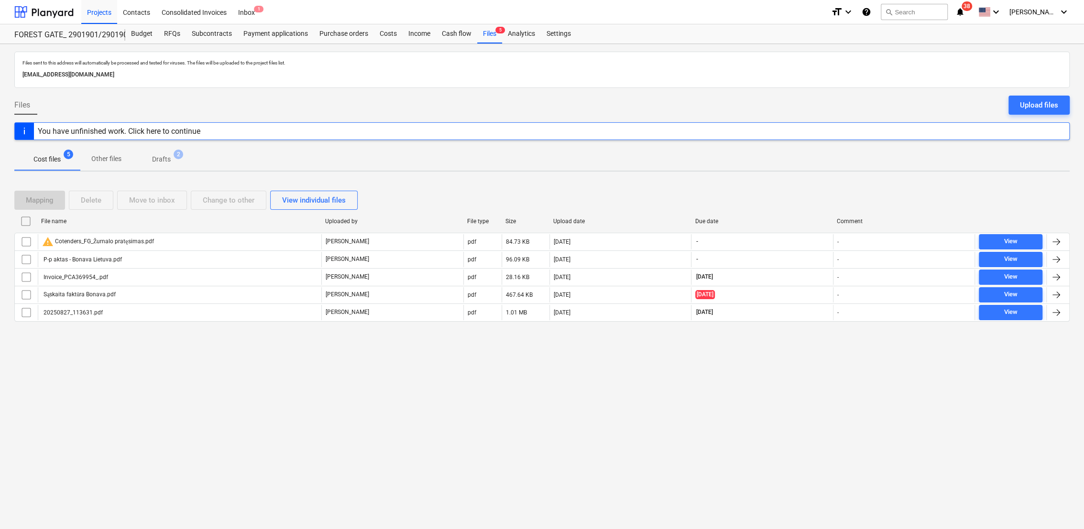
click at [154, 164] on p "Drafts" at bounding box center [161, 159] width 19 height 10
